Goal: Task Accomplishment & Management: Manage account settings

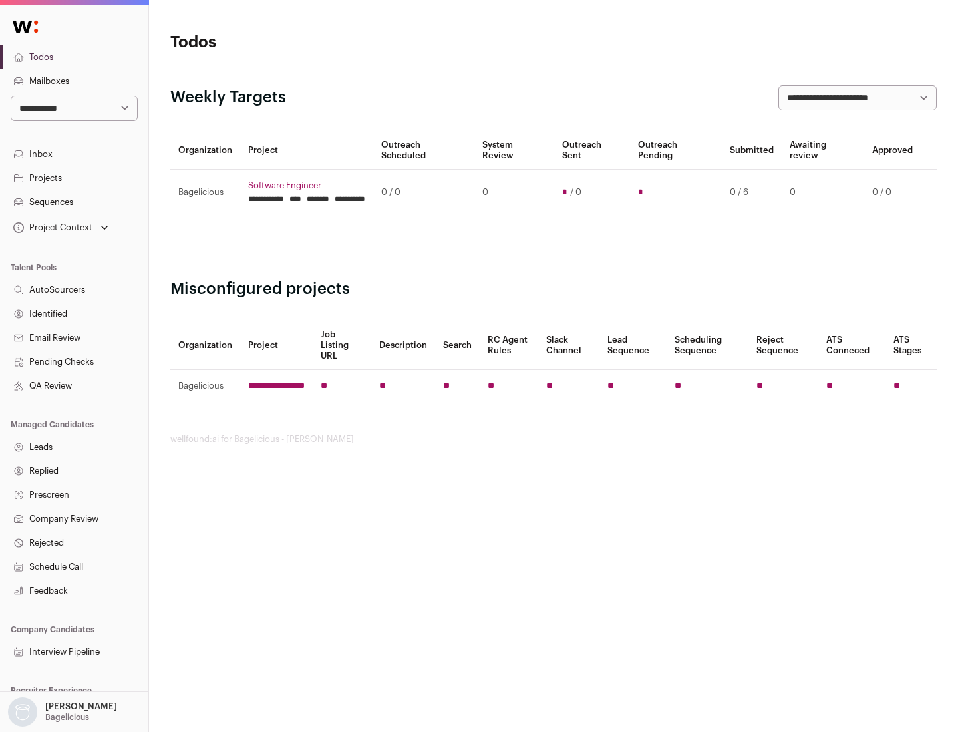
click at [74, 178] on link "Projects" at bounding box center [74, 178] width 148 height 24
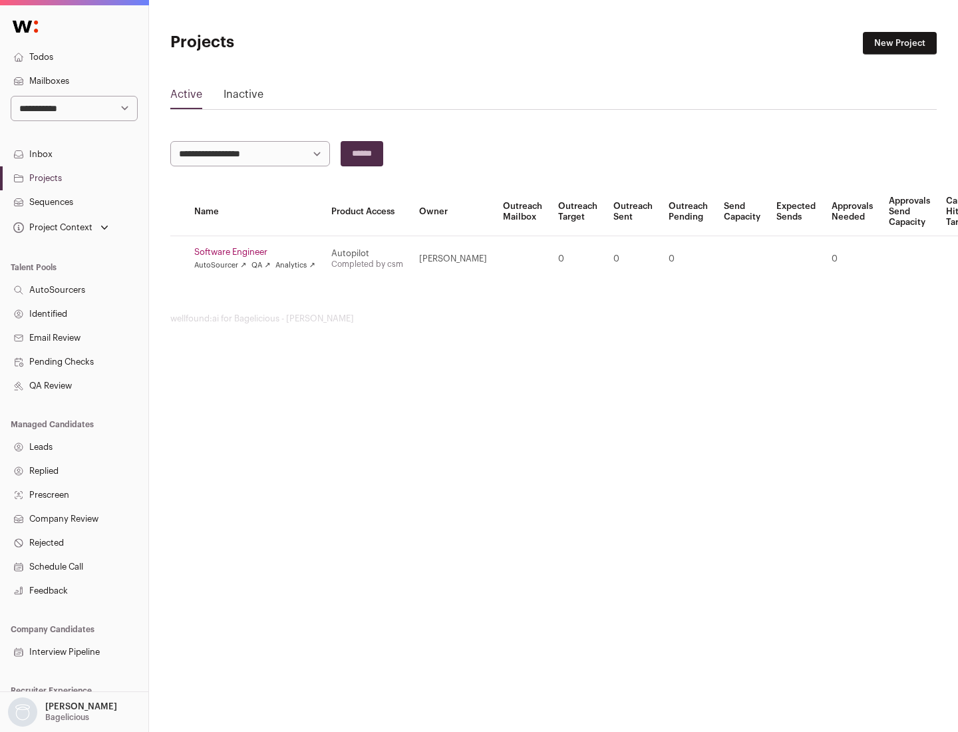
click at [259, 252] on link "Software Engineer" at bounding box center [254, 252] width 121 height 11
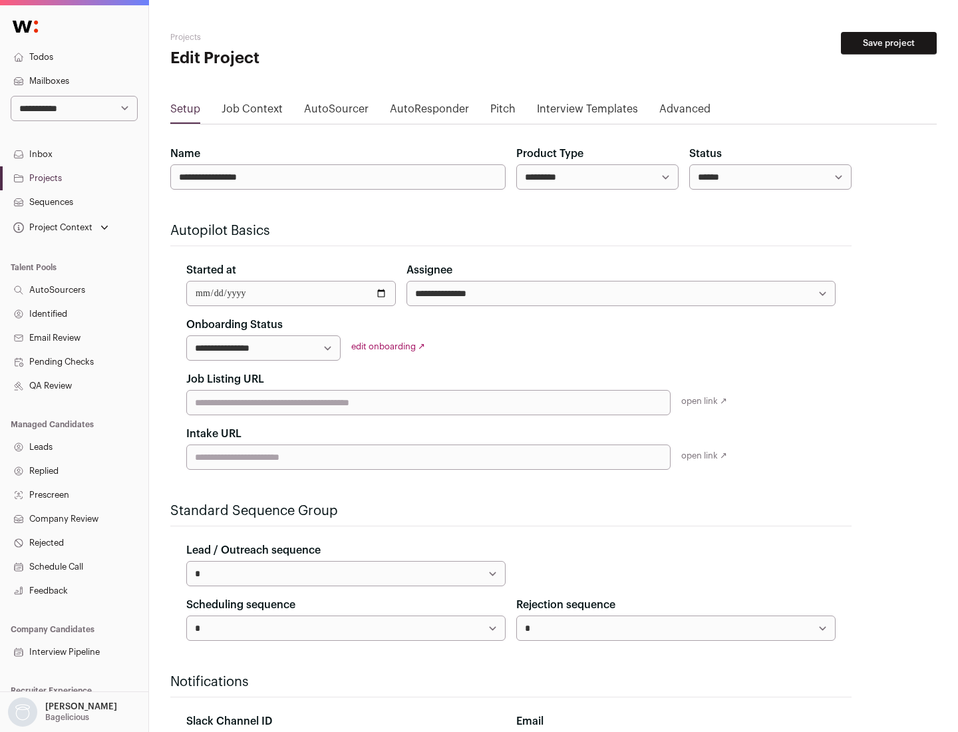
click at [889, 43] on button "Save project" at bounding box center [889, 43] width 96 height 23
